Goal: Task Accomplishment & Management: Manage account settings

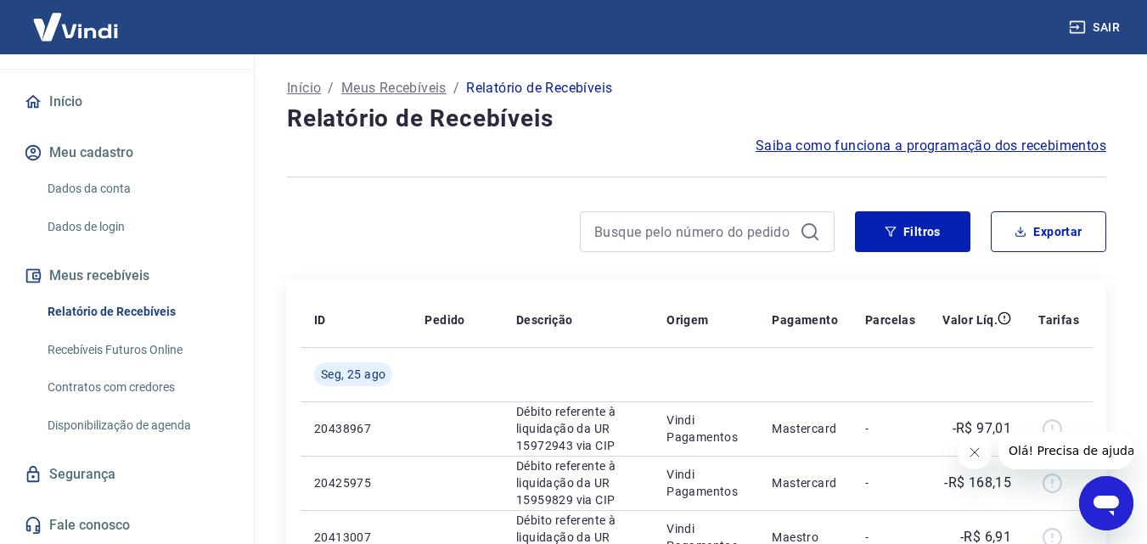
click at [68, 99] on link "Início" at bounding box center [126, 101] width 213 height 37
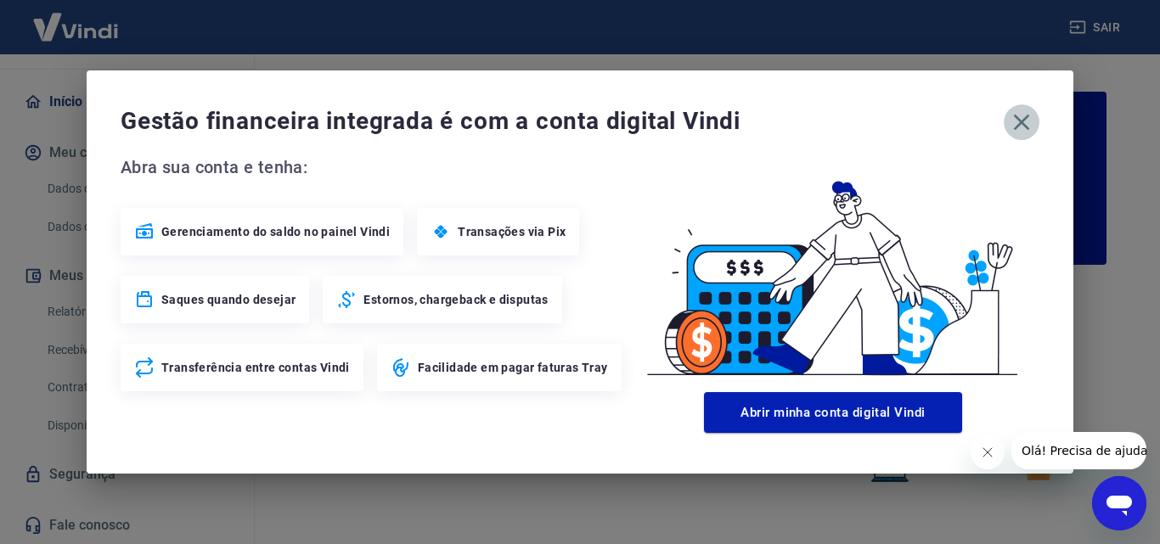
click at [1021, 116] on icon "button" at bounding box center [1021, 122] width 27 height 27
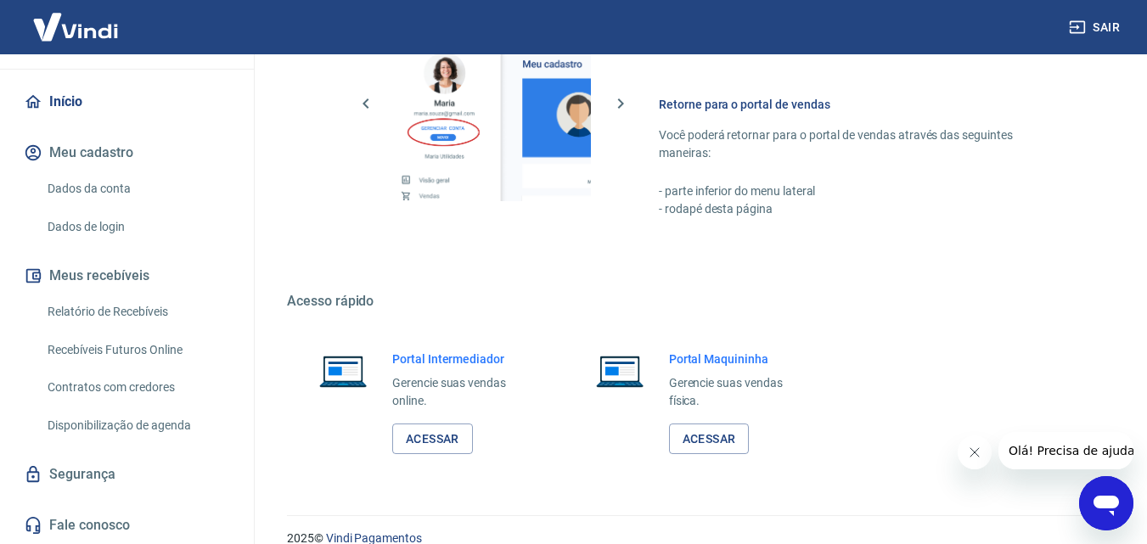
scroll to position [1025, 0]
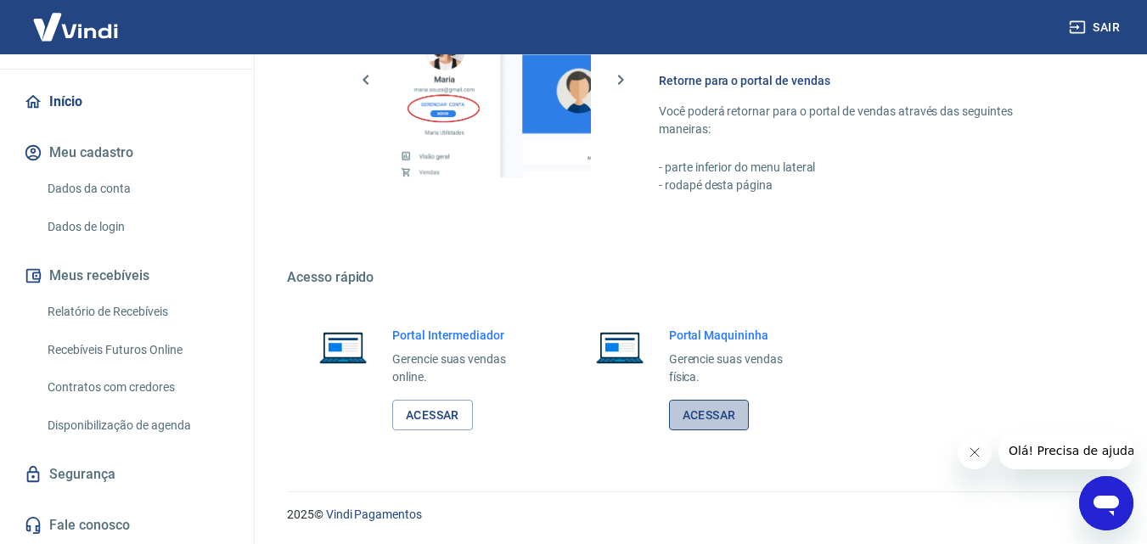
click at [712, 416] on link "Acessar" at bounding box center [709, 415] width 81 height 31
